Goal: Check status: Check status

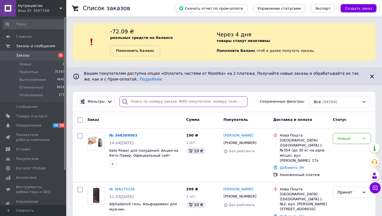
click at [137, 103] on input "search" at bounding box center [183, 101] width 128 height 11
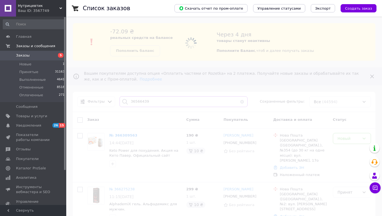
type input "365664396"
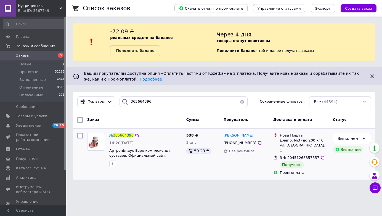
click at [233, 135] on span "[PERSON_NAME]" at bounding box center [238, 135] width 30 height 4
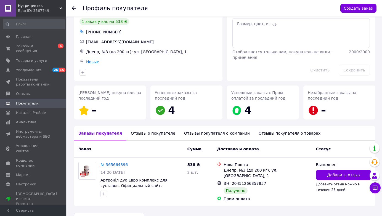
scroll to position [31, 0]
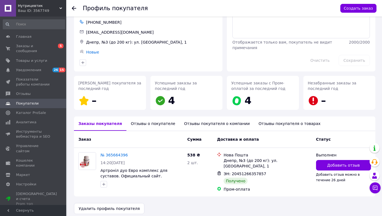
click at [153, 123] on div "Отзывы о покупателе" at bounding box center [152, 123] width 53 height 14
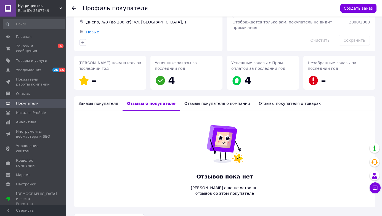
scroll to position [0, 0]
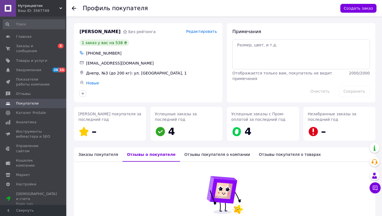
click at [74, 6] on use at bounding box center [74, 8] width 4 height 4
